Goal: Navigation & Orientation: Find specific page/section

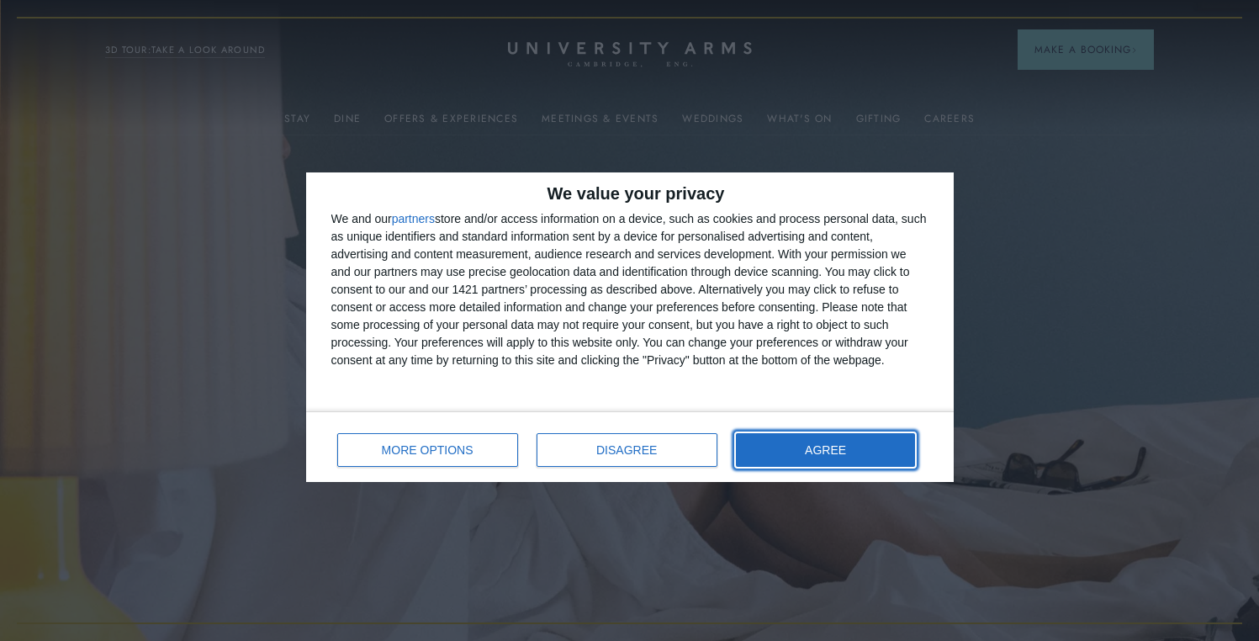
click at [846, 444] on span "AGREE" at bounding box center [825, 450] width 41 height 12
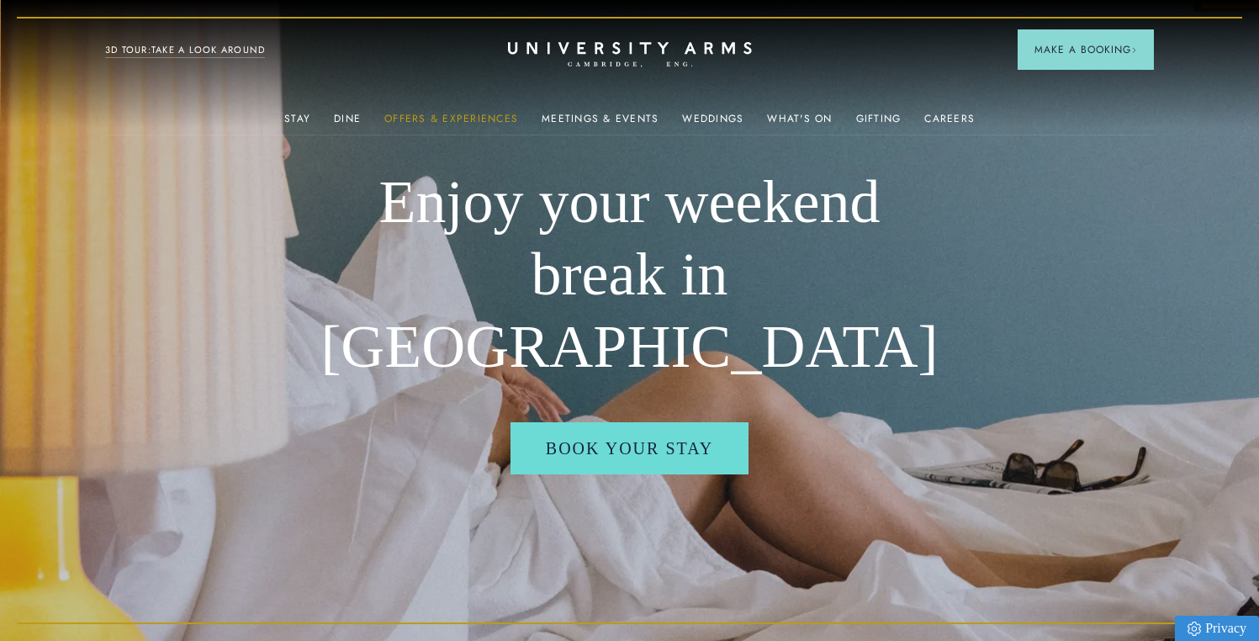
click at [484, 115] on link "Offers & Experiences" at bounding box center [451, 124] width 134 height 22
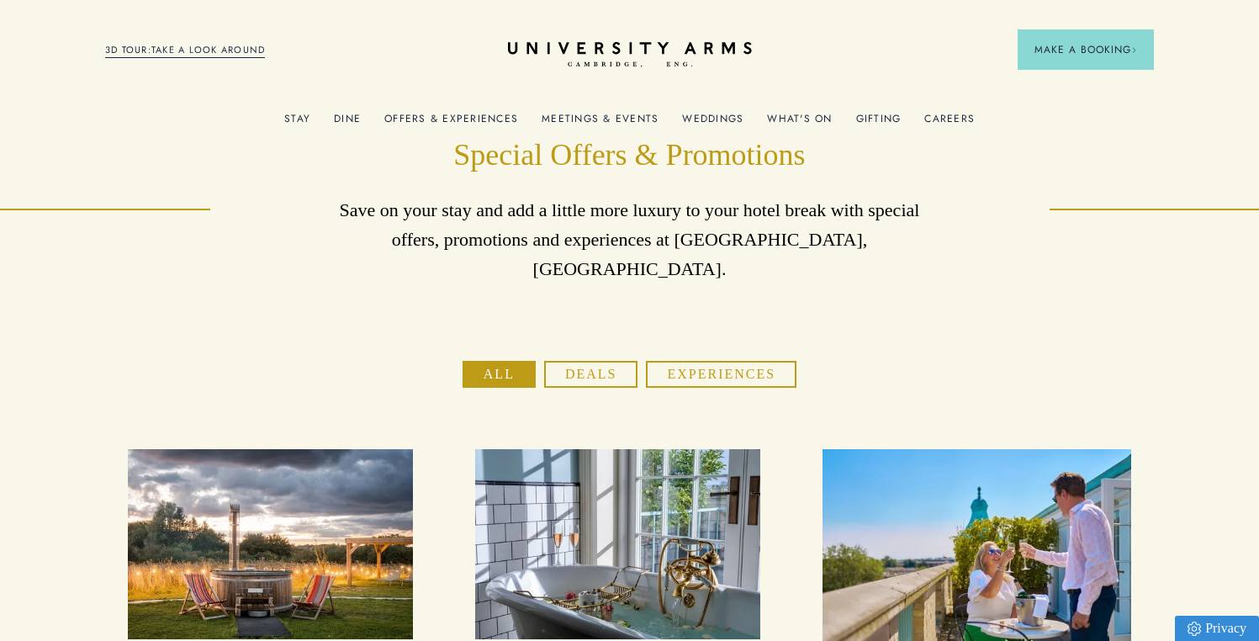
click at [628, 114] on link "Meetings & Events" at bounding box center [600, 124] width 117 height 22
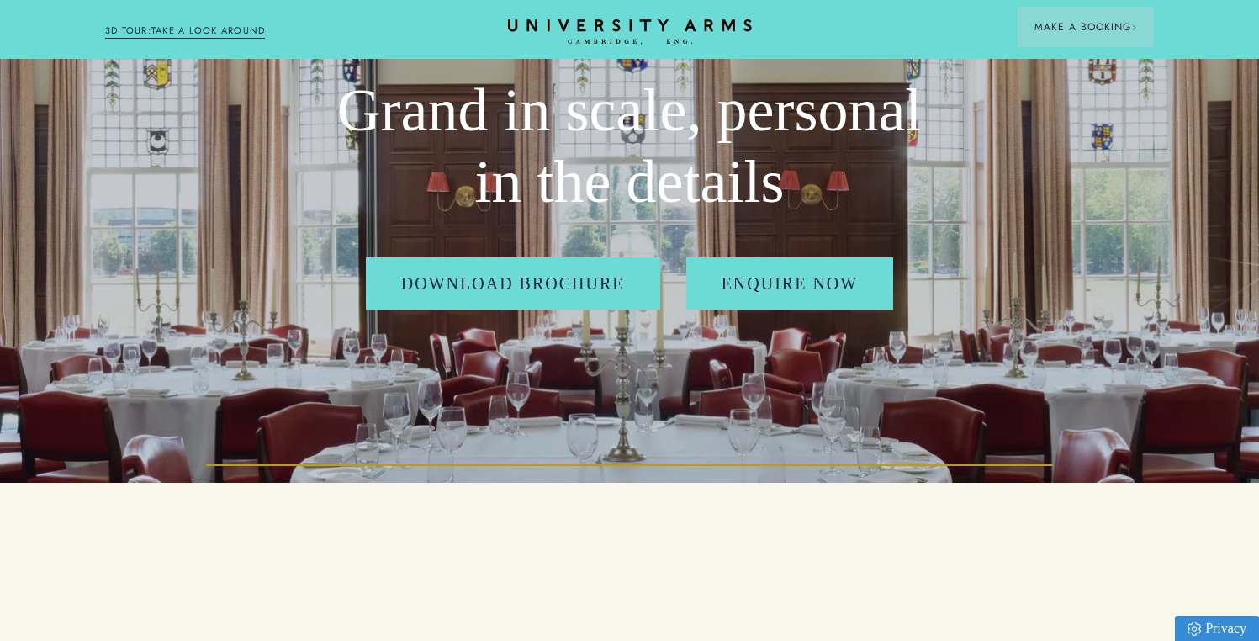
scroll to position [658, 0]
